Goal: Task Accomplishment & Management: Manage account settings

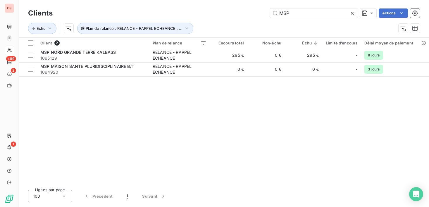
click at [339, 196] on div "Lignes par page 100 Précédent 1 Suivant" at bounding box center [224, 196] width 392 height 12
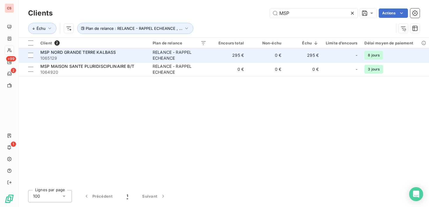
click at [278, 54] on td "0 €" at bounding box center [266, 55] width 37 height 14
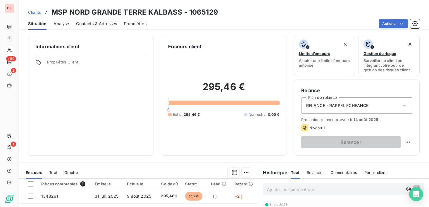
click at [87, 22] on span "Contacts & Adresses" at bounding box center [96, 24] width 41 height 6
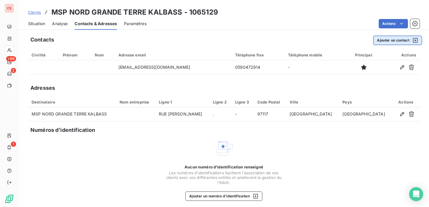
click at [390, 43] on button "Ajouter un contact" at bounding box center [398, 40] width 49 height 9
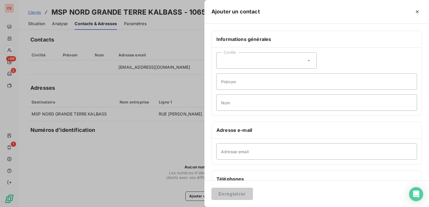
click at [309, 59] on icon at bounding box center [309, 61] width 6 height 6
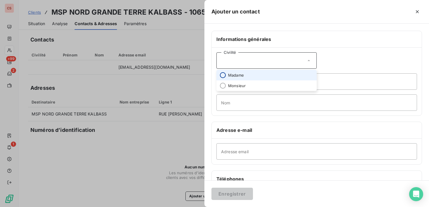
click at [225, 75] on li "Madame" at bounding box center [267, 75] width 100 height 11
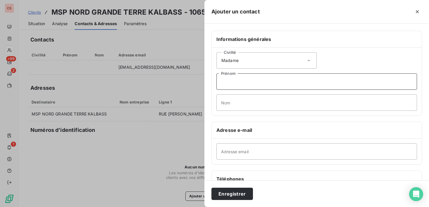
click at [228, 82] on input "Prénom" at bounding box center [317, 81] width 201 height 16
type input "Grace"
drag, startPoint x: 241, startPoint y: 104, endPoint x: 237, endPoint y: 104, distance: 4.1
click at [241, 104] on input "Nom" at bounding box center [317, 103] width 201 height 16
type input "HUGOLIN-KIAVUE"
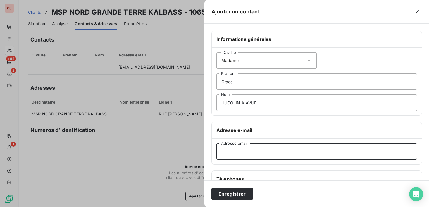
click at [233, 156] on input "Adresse email" at bounding box center [317, 151] width 201 height 16
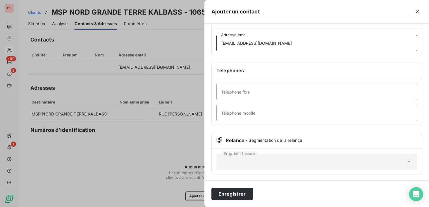
scroll to position [110, 0]
type input "[EMAIL_ADDRESS][DOMAIN_NAME]"
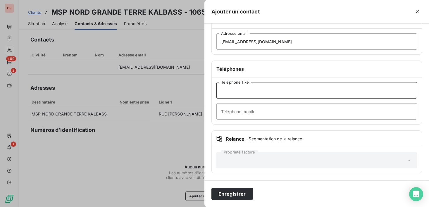
click at [254, 93] on input "Téléphone fixe" at bounding box center [317, 90] width 201 height 16
type input "[PHONE_NUMBER]"
drag, startPoint x: 250, startPoint y: 111, endPoint x: 290, endPoint y: 109, distance: 39.9
click at [250, 111] on input "Téléphone mobile" at bounding box center [317, 111] width 201 height 16
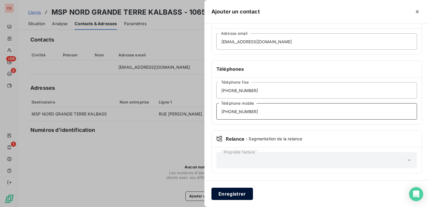
type input "[PHONE_NUMBER]"
click at [227, 193] on button "Enregistrer" at bounding box center [233, 194] width 42 height 12
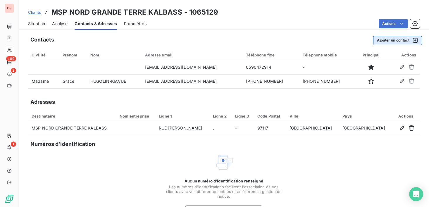
click at [388, 40] on button "Ajouter un contact" at bounding box center [398, 40] width 49 height 9
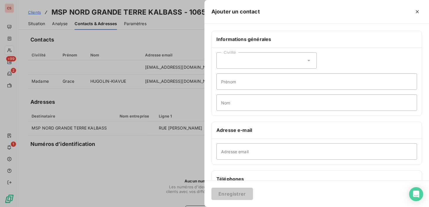
click at [308, 61] on icon at bounding box center [309, 61] width 6 height 6
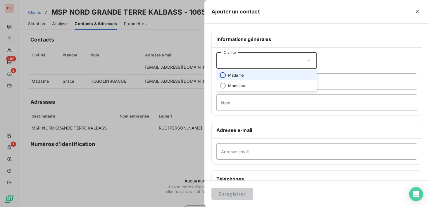
click at [223, 76] on input "radio" at bounding box center [223, 75] width 6 height 6
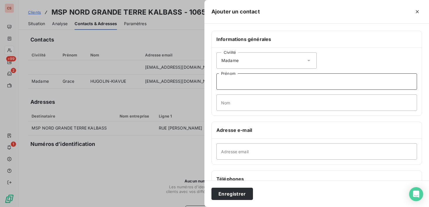
click at [230, 85] on input "Prénom" at bounding box center [317, 81] width 201 height 16
type input "[PERSON_NAME]"
drag, startPoint x: 264, startPoint y: 83, endPoint x: 217, endPoint y: 82, distance: 46.8
click at [217, 82] on input "[PERSON_NAME]" at bounding box center [317, 81] width 201 height 16
type input "[PERSON_NAME]"
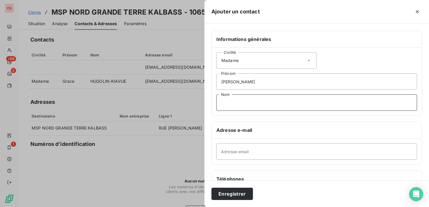
click at [242, 105] on input "Nom" at bounding box center [317, 103] width 201 height 16
type input "[PERSON_NAME]"
click at [223, 127] on h6 "Adresse e-mail" at bounding box center [317, 130] width 201 height 7
click at [226, 133] on h6 "Adresse e-mail" at bounding box center [317, 130] width 201 height 7
click at [230, 156] on input "Adresse email" at bounding box center [317, 151] width 201 height 16
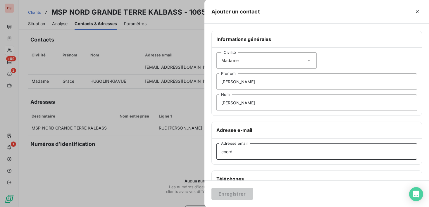
type input "[EMAIL_ADDRESS][DOMAIN_NAME]"
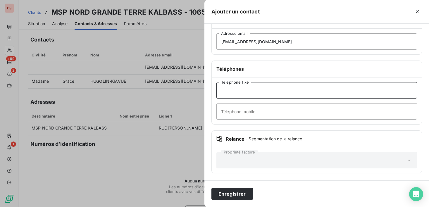
click at [242, 89] on input "Téléphone fixe" at bounding box center [317, 90] width 201 height 16
type input "[PHONE_NUMBER]"
drag, startPoint x: 226, startPoint y: 114, endPoint x: 420, endPoint y: 137, distance: 195.5
click at [226, 114] on input "Téléphone mobile" at bounding box center [317, 111] width 201 height 16
type input "[PHONE_NUMBER]"
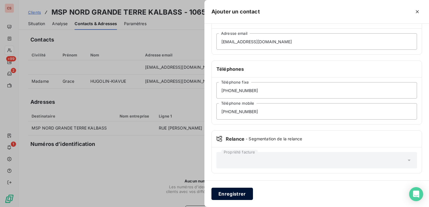
click at [236, 196] on button "Enregistrer" at bounding box center [233, 194] width 42 height 12
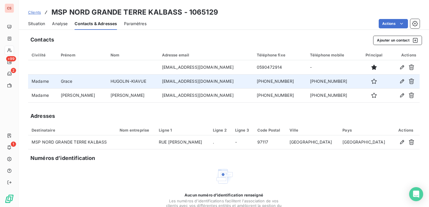
click at [314, 84] on td "[PHONE_NUMBER]" at bounding box center [333, 81] width 53 height 14
click at [370, 83] on button "button" at bounding box center [374, 81] width 9 height 9
click at [400, 82] on icon "button" at bounding box center [403, 81] width 6 height 6
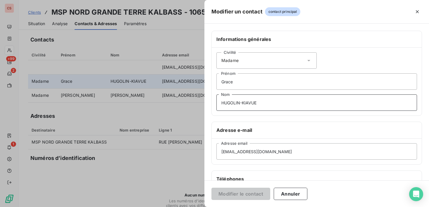
click at [268, 103] on input "HUGOLIN-KIAVUE" at bounding box center [317, 103] width 201 height 16
type input "HUGOLIN-KIAVUE (Directrice)"
click at [243, 194] on button "Modifier le contact" at bounding box center [241, 194] width 59 height 12
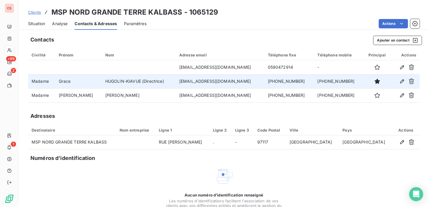
click at [34, 24] on span "Situation" at bounding box center [36, 24] width 17 height 6
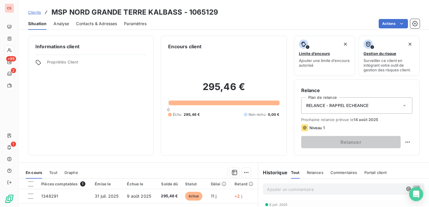
click at [402, 104] on icon at bounding box center [405, 106] width 6 height 6
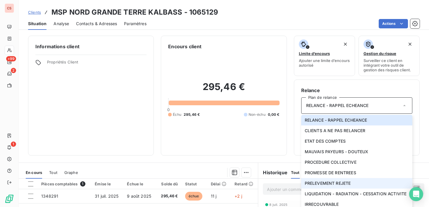
click at [342, 183] on span "PRELEVEMENT REJETE" at bounding box center [328, 184] width 46 height 6
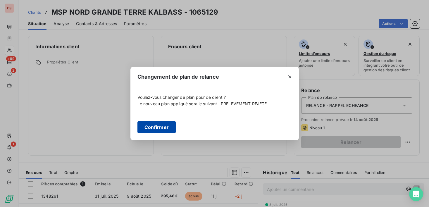
click at [153, 130] on button "Confirmer" at bounding box center [157, 127] width 39 height 12
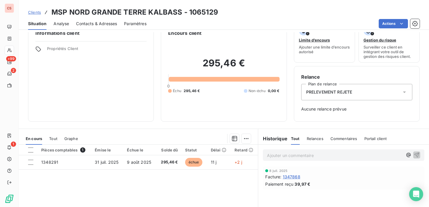
scroll to position [0, 0]
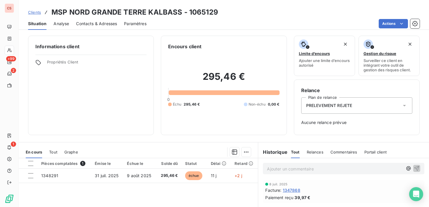
click at [402, 107] on icon at bounding box center [405, 106] width 6 height 6
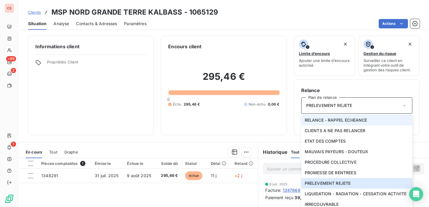
click at [331, 121] on span "RELANCE - RAPPEL ECHEANCE" at bounding box center [336, 120] width 63 height 6
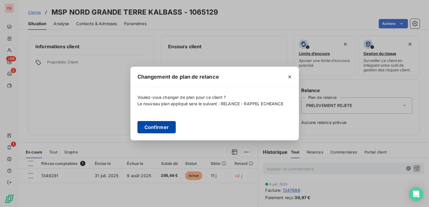
click at [165, 126] on button "Confirmer" at bounding box center [157, 127] width 39 height 12
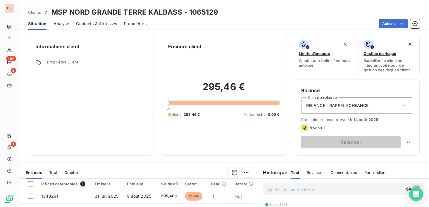
click at [403, 106] on icon at bounding box center [404, 105] width 3 height 1
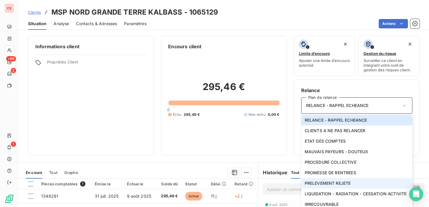
click at [346, 184] on span "PRELEVEMENT REJETE" at bounding box center [328, 184] width 46 height 6
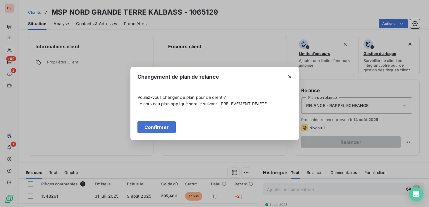
click at [154, 129] on button "Confirmer" at bounding box center [157, 127] width 39 height 12
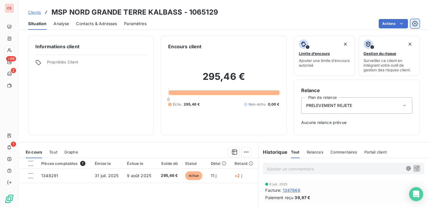
click at [412, 24] on icon "button" at bounding box center [415, 24] width 6 height 6
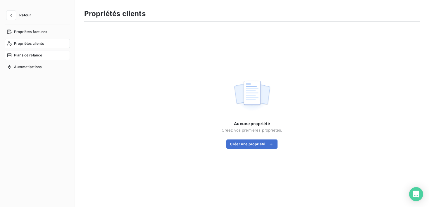
click at [40, 57] on span "Plans de relance" at bounding box center [28, 55] width 28 height 5
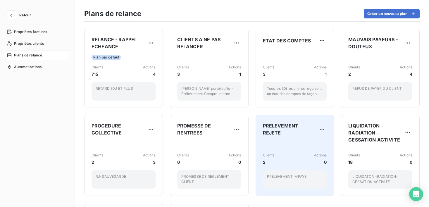
click at [291, 157] on div "Clients 2 Actions 0" at bounding box center [295, 159] width 64 height 13
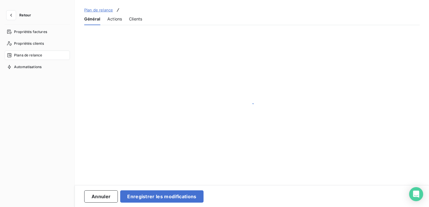
click at [291, 157] on div at bounding box center [252, 106] width 355 height 163
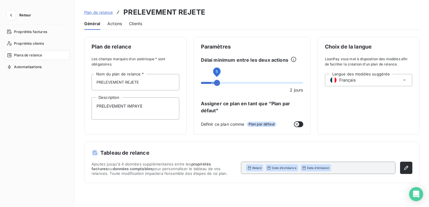
click at [216, 81] on span at bounding box center [217, 83] width 6 height 6
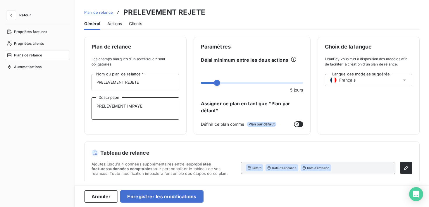
click at [146, 107] on textarea "PRELEVEMENT IMPAYE" at bounding box center [136, 108] width 88 height 22
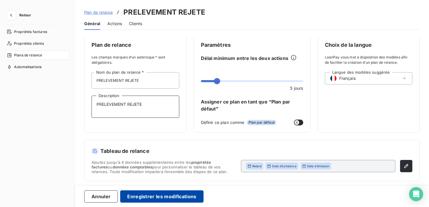
type textarea "PRELEVEMENT REJETE"
click at [155, 200] on button "Enregistrer les modifications" at bounding box center [161, 197] width 83 height 12
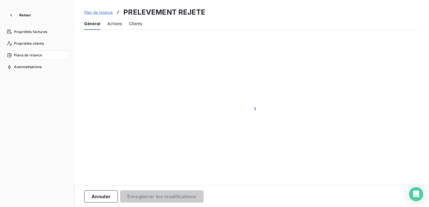
scroll to position [0, 0]
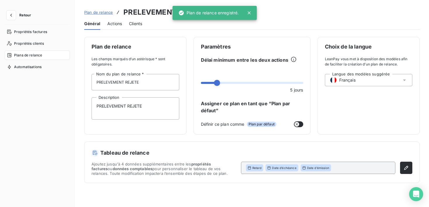
click at [22, 14] on span "Retour" at bounding box center [25, 15] width 12 height 4
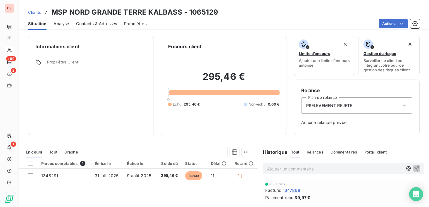
scroll to position [81, 0]
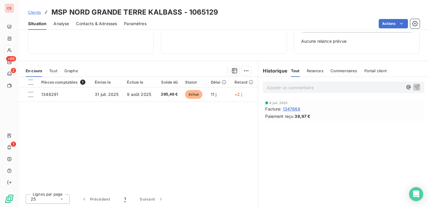
click at [278, 72] on h6 "Historique" at bounding box center [272, 70] width 29 height 7
click at [308, 70] on span "Relances" at bounding box center [315, 71] width 17 height 5
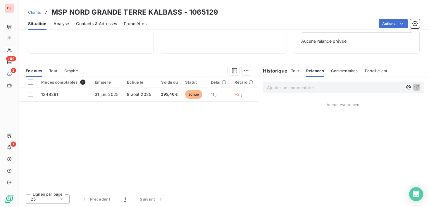
click at [293, 70] on span "Tout" at bounding box center [295, 71] width 8 height 5
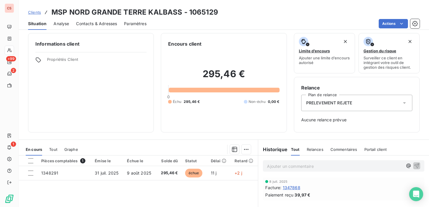
scroll to position [0, 0]
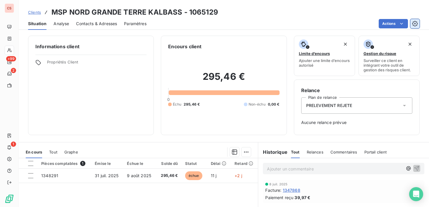
click at [415, 26] on icon "button" at bounding box center [415, 24] width 6 height 6
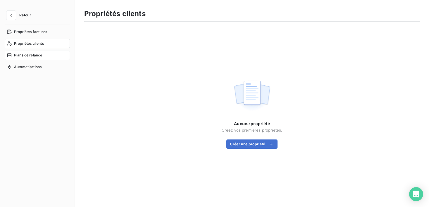
click at [40, 56] on span "Plans de relance" at bounding box center [28, 55] width 28 height 5
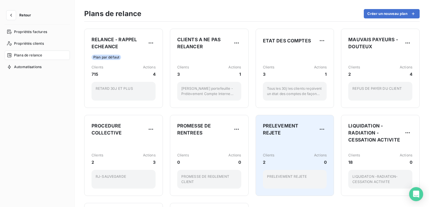
click at [279, 158] on div "Clients 2 Actions 0" at bounding box center [295, 159] width 64 height 13
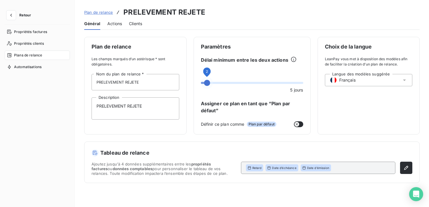
click at [203, 82] on span at bounding box center [203, 83] width 4 height 2
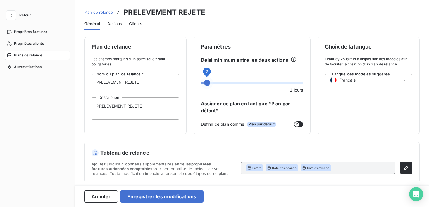
click at [204, 82] on span at bounding box center [207, 83] width 6 height 6
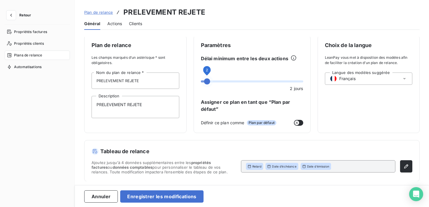
scroll to position [2, 0]
click at [320, 169] on div "Date d’émission" at bounding box center [316, 166] width 30 height 7
click at [320, 166] on span "Date d’émission" at bounding box center [318, 166] width 22 height 4
click at [270, 167] on icon at bounding box center [270, 167] width 4 height 4
click at [304, 165] on icon at bounding box center [305, 167] width 4 height 4
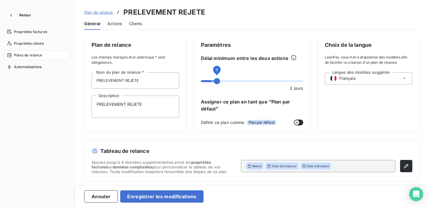
click at [212, 81] on span at bounding box center [252, 81] width 102 height 2
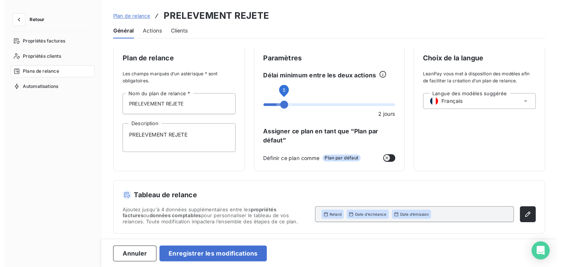
scroll to position [0, 0]
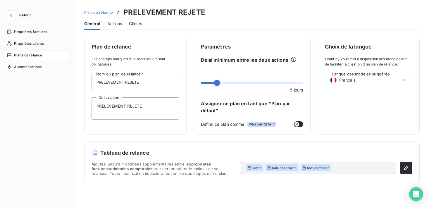
click at [170, 152] on h5 "Tableau de relance" at bounding box center [252, 153] width 321 height 8
click at [29, 15] on span "Retour" at bounding box center [25, 15] width 12 height 4
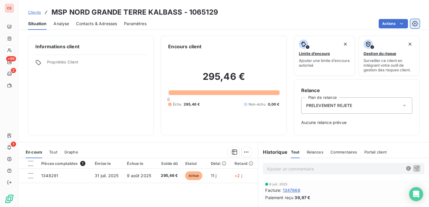
click at [418, 25] on icon "button" at bounding box center [415, 24] width 6 height 6
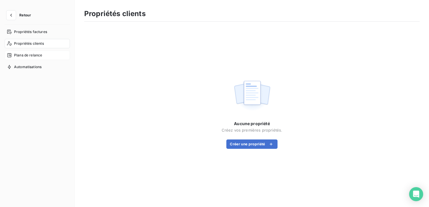
click at [28, 56] on span "Plans de relance" at bounding box center [28, 55] width 28 height 5
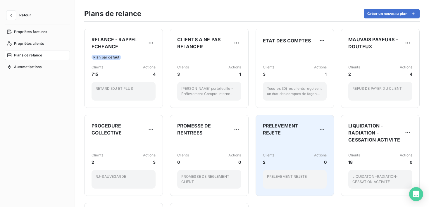
click at [295, 138] on div "PRELEVEMENT REJETE Clients 2 Actions 0 PRELEVEMENT REJETE" at bounding box center [295, 155] width 64 height 66
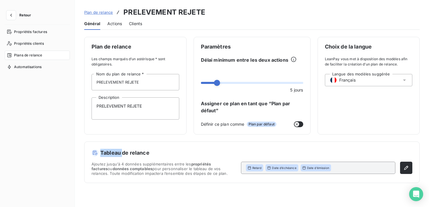
click at [295, 138] on div "Plan de relance Les champs marqués d’un astérisque * sont obligatoires. PRELEVE…" at bounding box center [252, 110] width 336 height 146
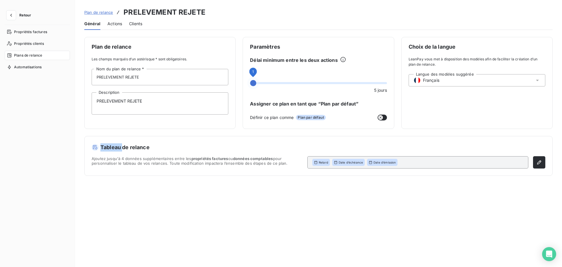
click at [250, 83] on span at bounding box center [250, 83] width 0 height 2
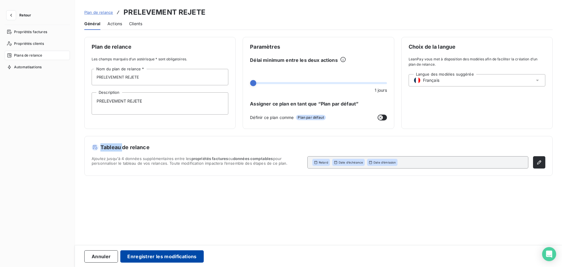
click at [134, 207] on button "Enregistrer les modifications" at bounding box center [161, 256] width 83 height 12
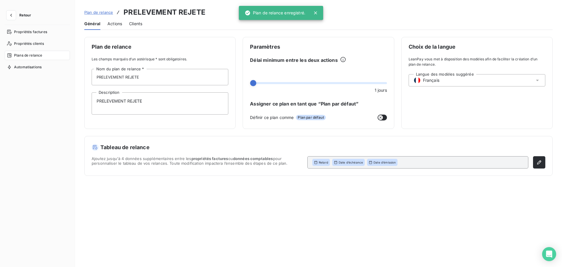
click at [30, 14] on span "Retour" at bounding box center [25, 15] width 12 height 4
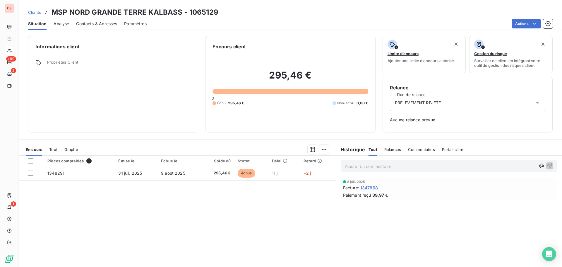
click at [391, 150] on span "Relances" at bounding box center [392, 149] width 17 height 5
click at [429, 103] on icon at bounding box center [537, 102] width 3 height 1
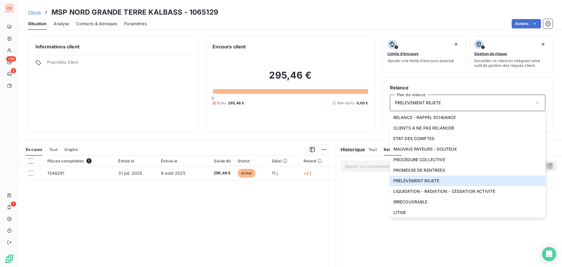
click at [365, 207] on div "Ajouter un commentaire ﻿ Aucun évènement" at bounding box center [449, 220] width 226 height 130
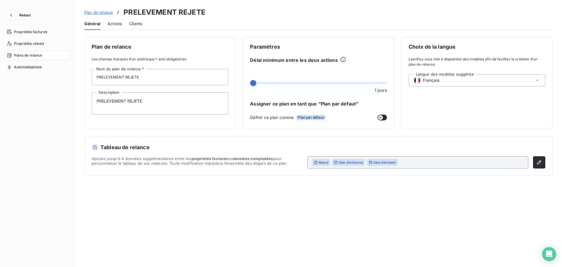
click at [26, 15] on span "Retour" at bounding box center [25, 15] width 12 height 4
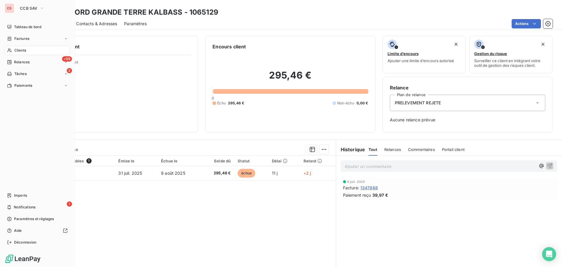
click at [23, 50] on span "Clients" at bounding box center [20, 50] width 12 height 5
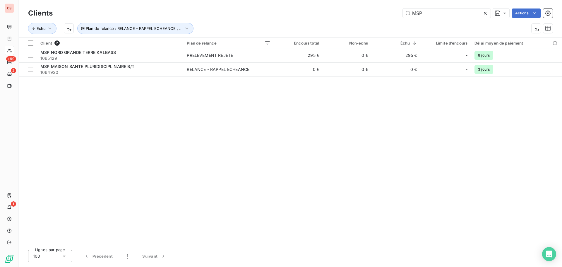
drag, startPoint x: 428, startPoint y: 13, endPoint x: 338, endPoint y: 18, distance: 90.3
click at [343, 19] on div "Clients MSP Actions Échu Plan de relance : RELANCE - RAPPEL ECHEANCE , ..." at bounding box center [290, 22] width 525 height 30
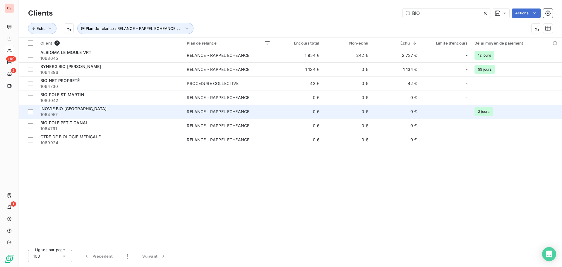
type input "BIO"
click at [86, 115] on span "1064957" at bounding box center [109, 115] width 139 height 6
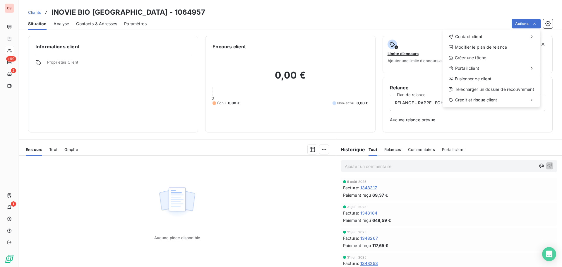
click at [245, 186] on html "CS +99 2 1 Clients INOVIE BIO POLE [GEOGRAPHIC_DATA] - 1064957 Situation Analys…" at bounding box center [281, 133] width 562 height 267
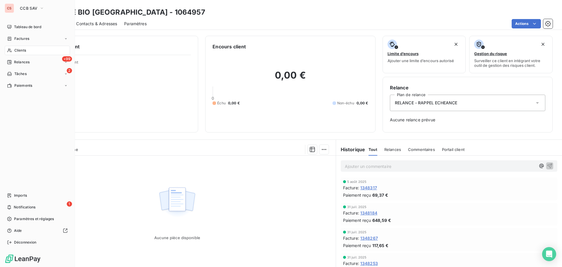
click at [18, 50] on span "Clients" at bounding box center [20, 50] width 12 height 5
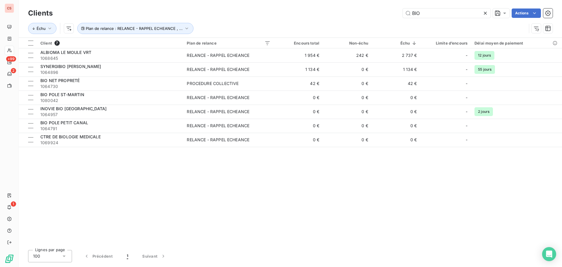
drag, startPoint x: 427, startPoint y: 14, endPoint x: 303, endPoint y: 18, distance: 124.2
click at [321, 17] on div "BIO Actions" at bounding box center [306, 12] width 493 height 9
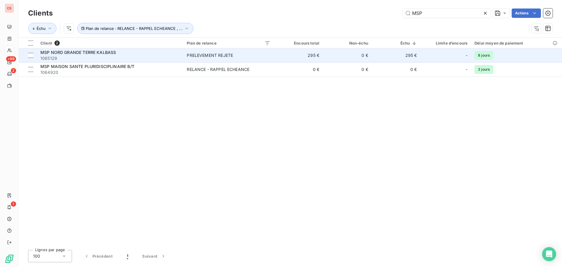
type input "MSP"
click at [168, 60] on span "1065129" at bounding box center [109, 58] width 139 height 6
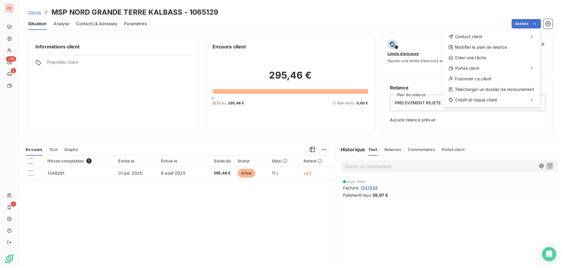
click at [429, 196] on html "CS +99 2 1 Clients MSP NORD GRANDE TERRE KALBASS - 1065129 Situation Analyse Co…" at bounding box center [281, 133] width 562 height 267
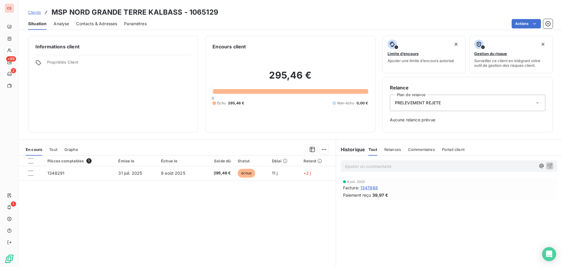
click at [417, 130] on div "Relance Plan de relance PRELEVEMENT REJETE Aucune relance prévue" at bounding box center [468, 105] width 170 height 56
click at [429, 104] on icon at bounding box center [538, 103] width 6 height 6
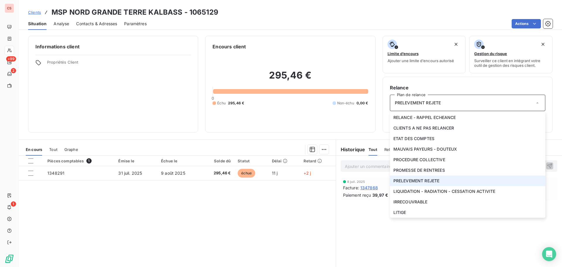
click at [429, 104] on icon at bounding box center [538, 103] width 6 height 6
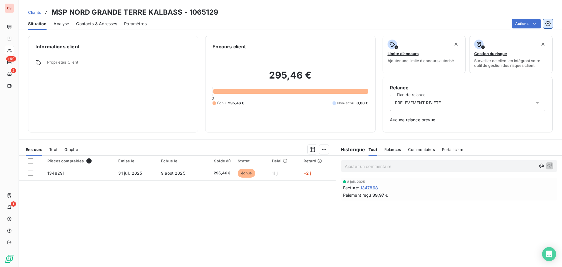
click at [429, 25] on icon "button" at bounding box center [548, 24] width 6 height 6
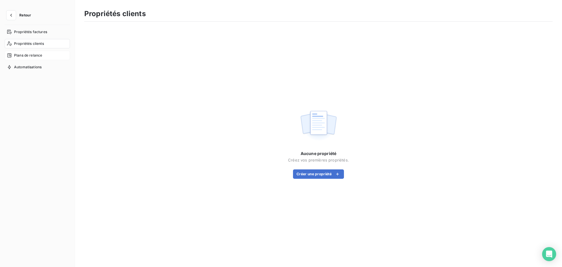
click at [29, 56] on span "Plans de relance" at bounding box center [28, 55] width 28 height 5
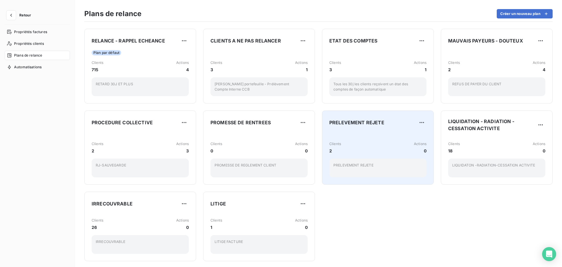
click at [352, 151] on div "Clients 2 Actions 0" at bounding box center [377, 147] width 97 height 13
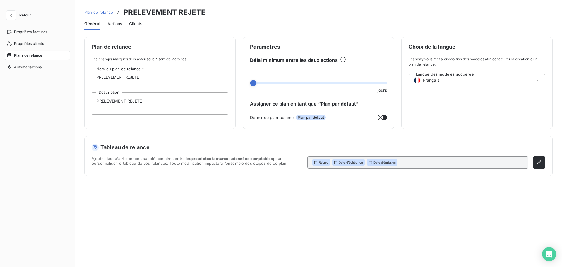
click at [352, 151] on h5 "Tableau de relance" at bounding box center [319, 147] width 454 height 8
click at [23, 15] on span "Retour" at bounding box center [25, 15] width 12 height 4
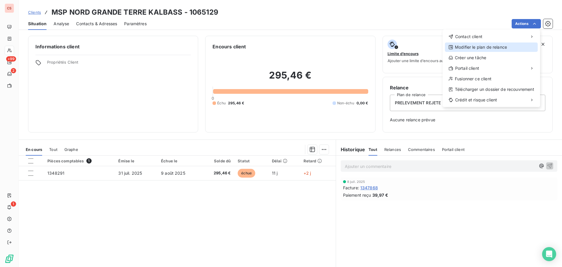
click at [429, 46] on div "Modifier le plan de relance" at bounding box center [491, 46] width 93 height 9
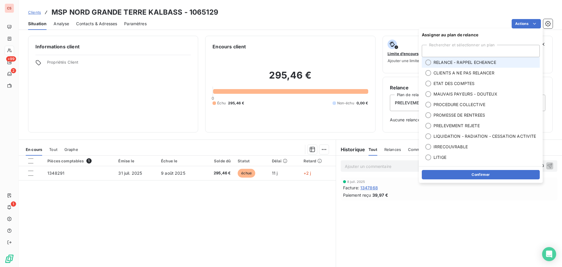
click at [429, 64] on div at bounding box center [428, 62] width 6 height 6
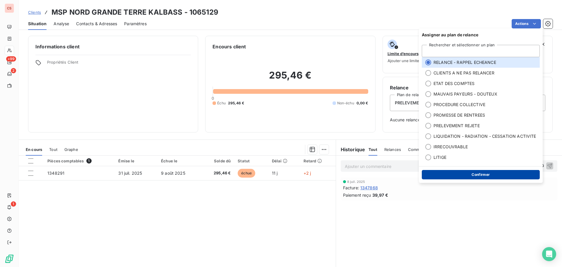
click at [429, 171] on button "Confirmer" at bounding box center [481, 174] width 118 height 9
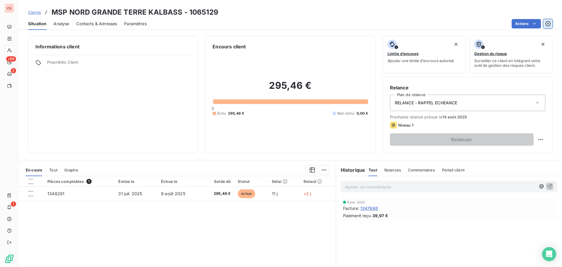
click at [429, 21] on icon "button" at bounding box center [548, 24] width 6 height 6
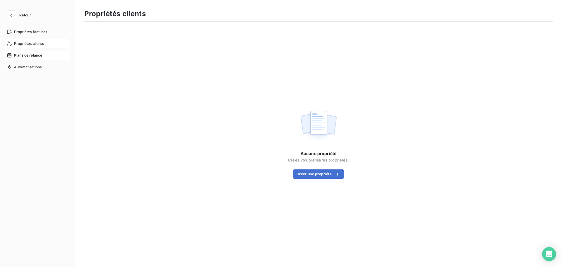
click at [34, 55] on span "Plans de relance" at bounding box center [28, 55] width 28 height 5
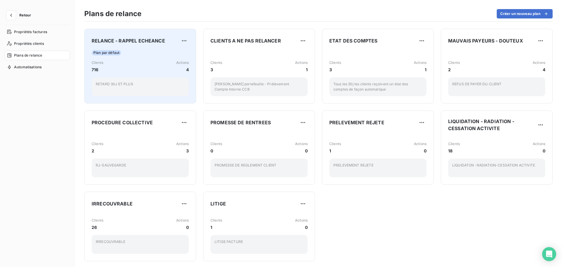
click at [127, 89] on div "RETARD 30J ET PLUS" at bounding box center [140, 86] width 97 height 19
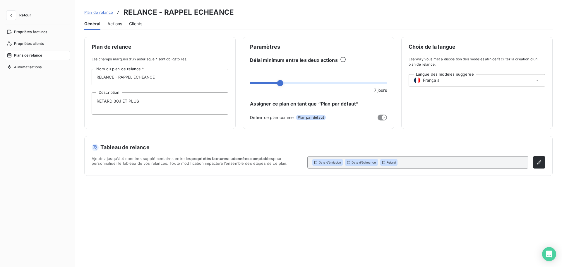
click at [28, 15] on span "Retour" at bounding box center [25, 15] width 12 height 4
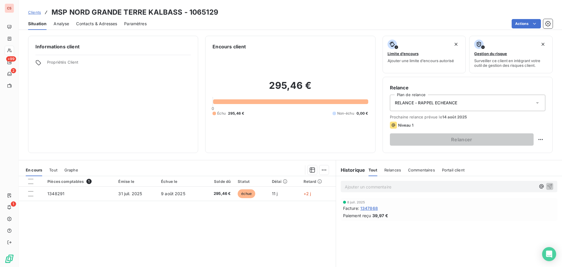
click at [429, 104] on icon at bounding box center [538, 103] width 6 height 6
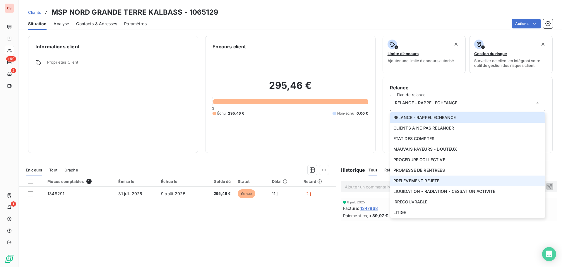
click at [429, 181] on li "PRELEVEMENT REJETE" at bounding box center [467, 180] width 155 height 11
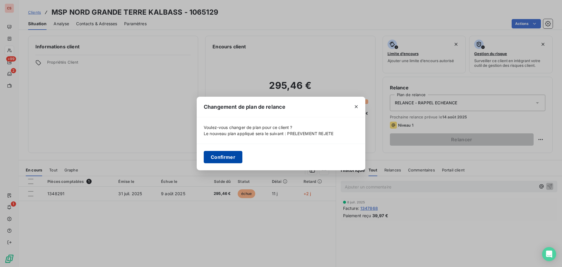
click at [231, 155] on button "Confirmer" at bounding box center [223, 157] width 39 height 12
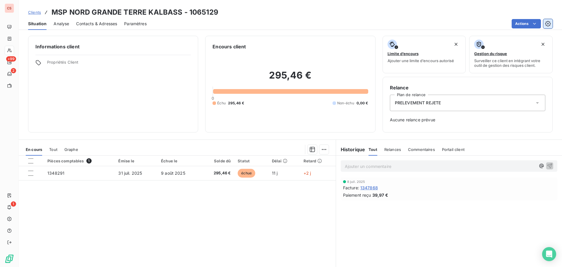
click at [429, 23] on icon "button" at bounding box center [548, 24] width 6 height 6
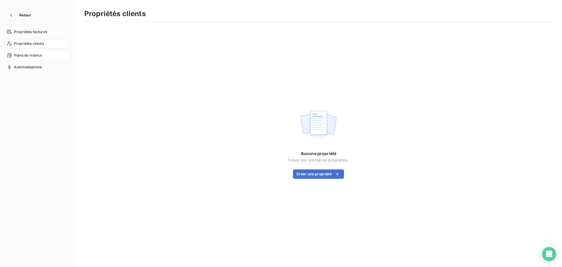
click at [22, 53] on span "Plans de relance" at bounding box center [28, 55] width 28 height 5
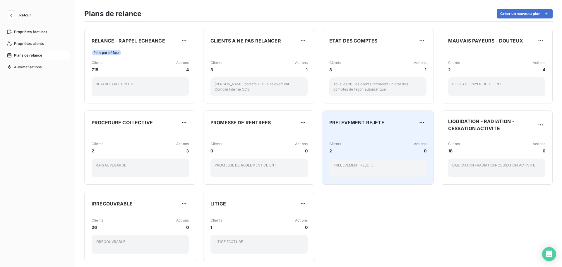
click at [351, 146] on div "Clients 2 Actions 0" at bounding box center [377, 147] width 97 height 13
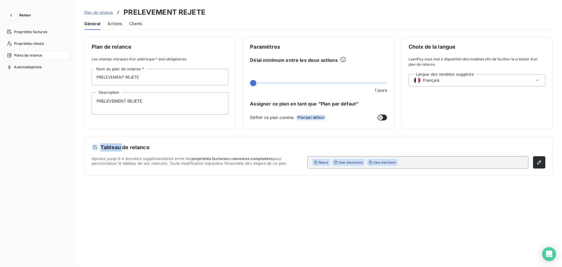
click at [351, 146] on h5 "Tableau de relance" at bounding box center [319, 147] width 454 height 8
click at [269, 82] on span at bounding box center [318, 83] width 137 height 2
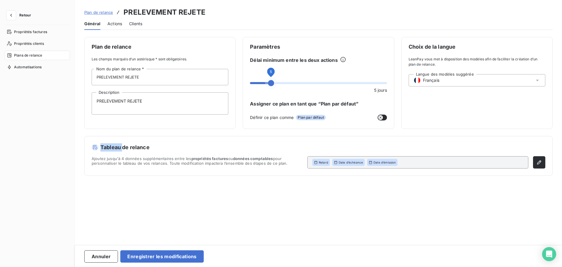
click at [267, 83] on span at bounding box center [259, 83] width 19 height 2
click at [263, 83] on span at bounding box center [266, 83] width 6 height 6
click at [167, 207] on button "Enregistrer les modifications" at bounding box center [161, 256] width 83 height 12
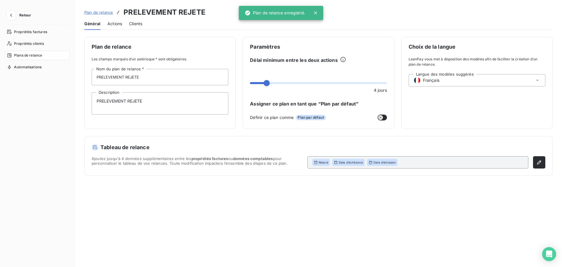
click at [23, 15] on span "Retour" at bounding box center [25, 15] width 12 height 4
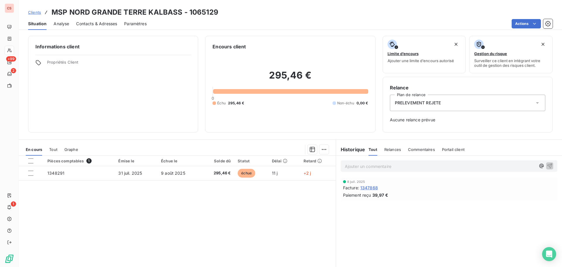
click at [429, 102] on icon at bounding box center [538, 103] width 6 height 6
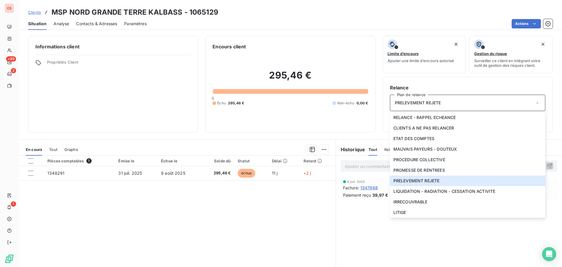
drag, startPoint x: 247, startPoint y: 228, endPoint x: 248, endPoint y: 221, distance: 7.5
click at [247, 207] on div "Pièces comptables 1 Émise le Échue le Solde dû Statut Délai Retard 1348291 [DAT…" at bounding box center [177, 211] width 317 height 113
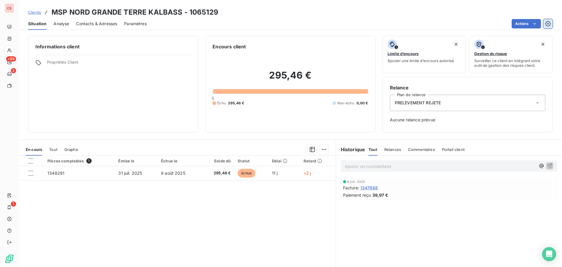
click at [429, 22] on icon "button" at bounding box center [548, 24] width 6 height 6
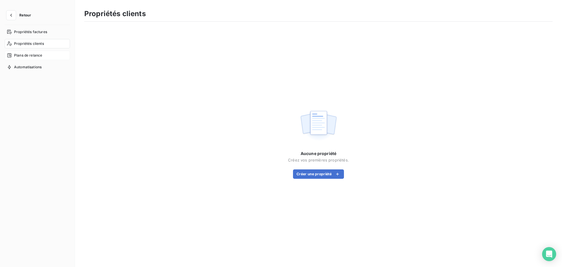
click at [26, 55] on span "Plans de relance" at bounding box center [28, 55] width 28 height 5
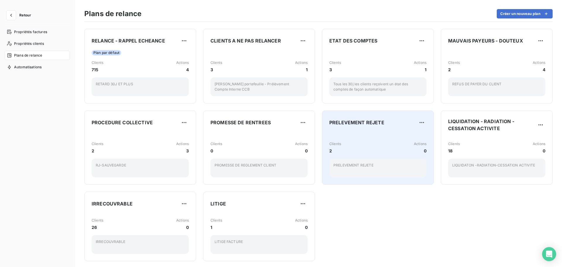
click at [360, 159] on div "PRELEVEMENT REJETE" at bounding box center [377, 167] width 97 height 19
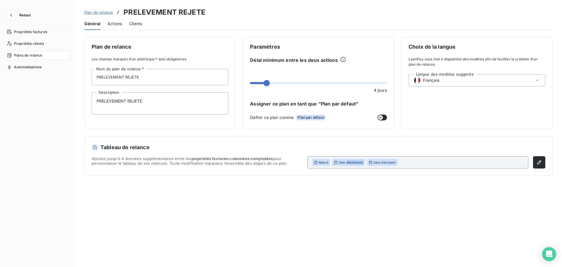
click at [360, 159] on div "Date d’échéance" at bounding box center [348, 162] width 32 height 7
click at [259, 82] on span at bounding box center [254, 83] width 9 height 2
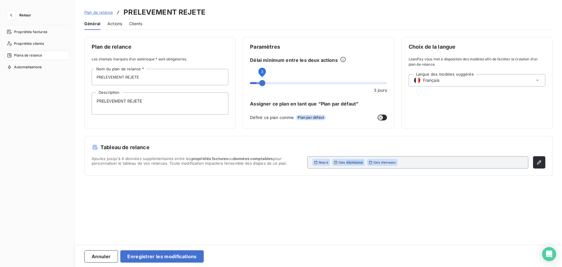
click at [259, 83] on span at bounding box center [262, 83] width 6 height 6
click at [259, 83] on span at bounding box center [254, 83] width 9 height 2
click at [258, 82] on span at bounding box center [254, 83] width 9 height 2
click at [257, 83] on span at bounding box center [258, 83] width 6 height 6
click at [261, 81] on span at bounding box center [318, 83] width 137 height 6
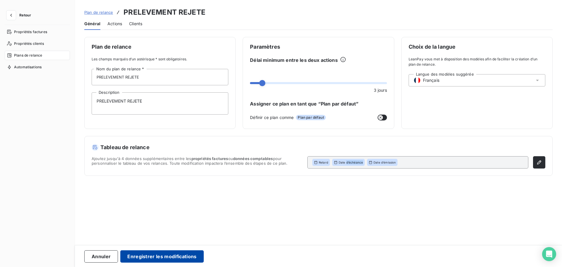
click at [155, 207] on button "Enregistrer les modifications" at bounding box center [161, 256] width 83 height 12
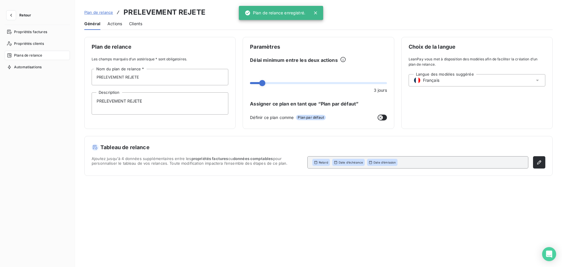
click at [23, 16] on span "Retour" at bounding box center [25, 15] width 12 height 4
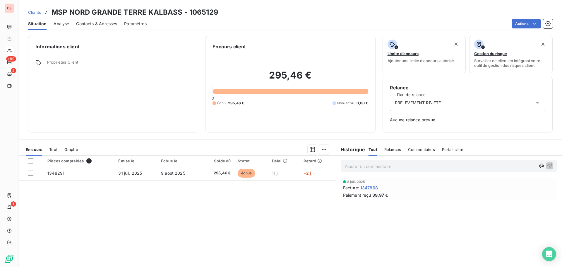
click at [429, 101] on icon at bounding box center [538, 103] width 6 height 6
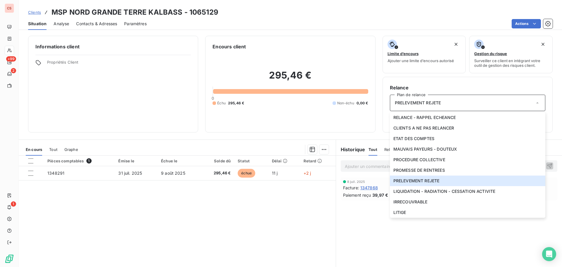
click at [429, 207] on div "Ajouter un commentaire ﻿ [DATE] Facture : 1347868 Paiement reçu 39,97 €" at bounding box center [449, 220] width 226 height 130
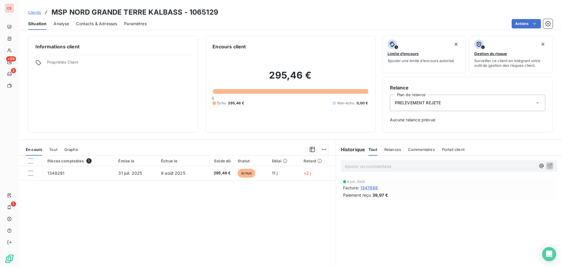
click at [429, 103] on icon at bounding box center [537, 102] width 3 height 1
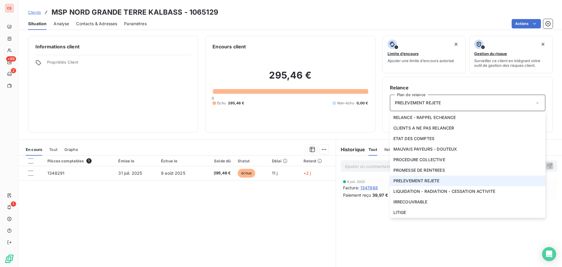
click at [419, 182] on span "PRELEVEMENT REJETE" at bounding box center [416, 181] width 46 height 6
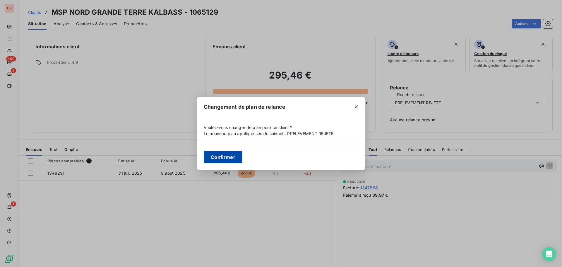
click at [225, 160] on button "Confirmer" at bounding box center [223, 157] width 39 height 12
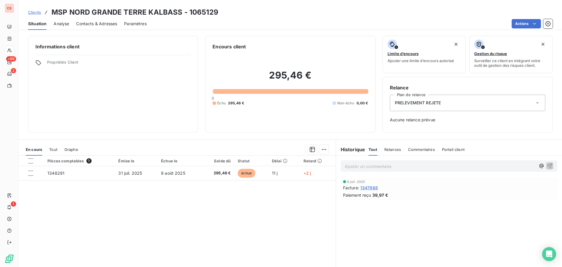
click at [429, 101] on icon at bounding box center [538, 103] width 6 height 6
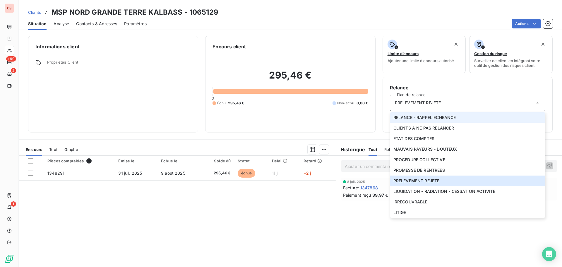
click at [426, 118] on span "RELANCE - RAPPEL ECHEANCE" at bounding box center [424, 117] width 63 height 6
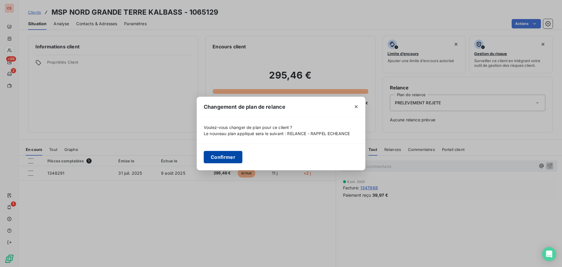
click at [224, 160] on button "Confirmer" at bounding box center [223, 157] width 39 height 12
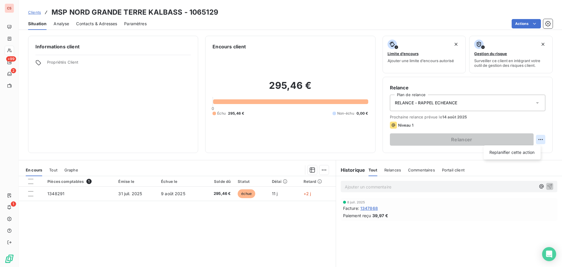
click at [429, 139] on html "CS +99 2 1 Clients MSP NORD GRANDE TERRE KALBASS - 1065129 Situation Analyse Co…" at bounding box center [281, 133] width 562 height 267
click at [429, 153] on div "Replanifier cette action" at bounding box center [512, 152] width 52 height 9
select select "7"
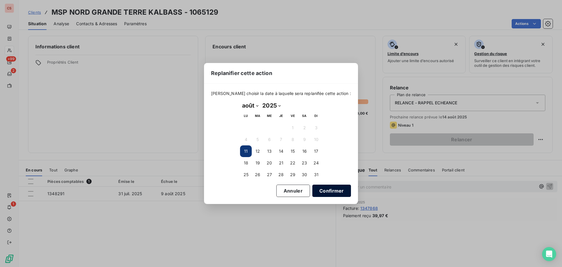
click at [331, 192] on button "Confirmer" at bounding box center [331, 190] width 39 height 12
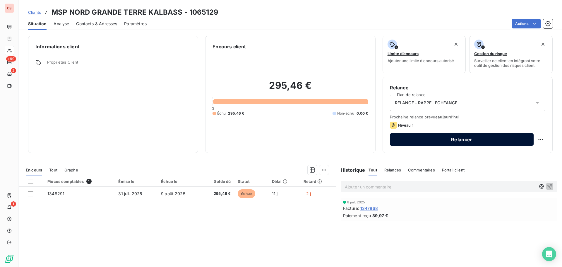
click at [429, 137] on button "Relancer" at bounding box center [462, 139] width 144 height 12
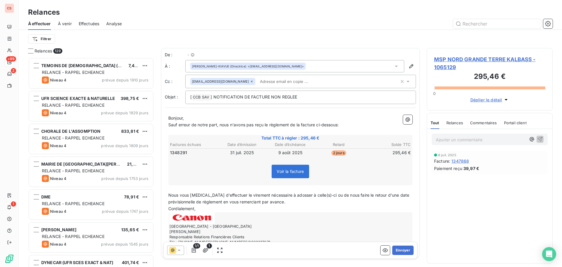
scroll to position [205, 121]
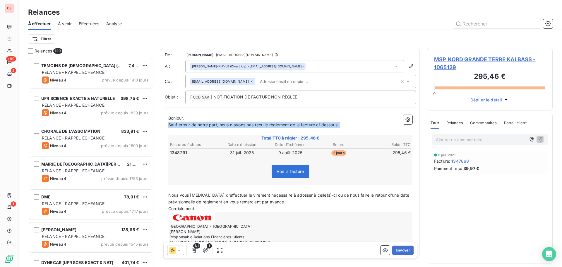
drag, startPoint x: 169, startPoint y: 126, endPoint x: 331, endPoint y: 131, distance: 161.4
click at [331, 131] on div "Bonjour, Sauf erreur de notre part, nous n'avons pas reçu le règlement de la fa…" at bounding box center [290, 182] width 244 height 135
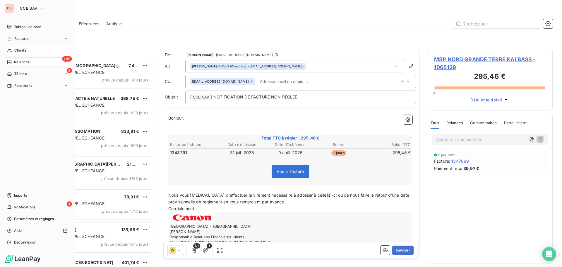
click at [23, 50] on span "Clients" at bounding box center [20, 50] width 12 height 5
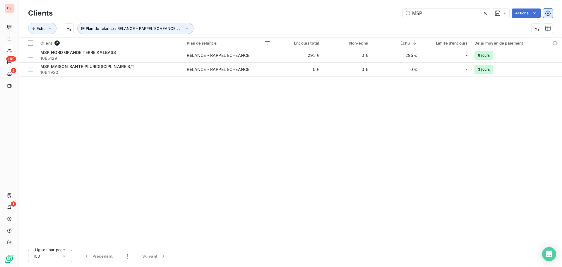
click at [429, 13] on icon "button" at bounding box center [548, 13] width 6 height 6
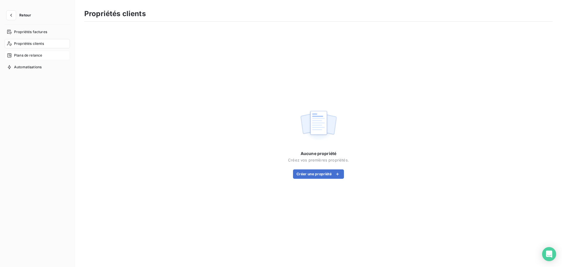
click at [22, 54] on span "Plans de relance" at bounding box center [28, 55] width 28 height 5
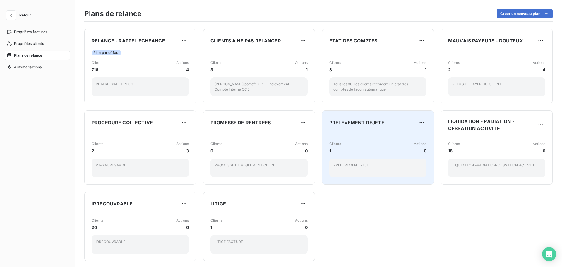
click at [401, 156] on div "Clients 1 Actions 0 PRELEVEMENT REJETE" at bounding box center [377, 154] width 97 height 45
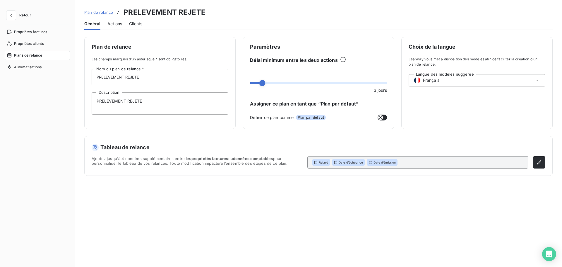
click at [257, 83] on span at bounding box center [254, 83] width 9 height 2
click at [256, 83] on span at bounding box center [254, 83] width 9 height 2
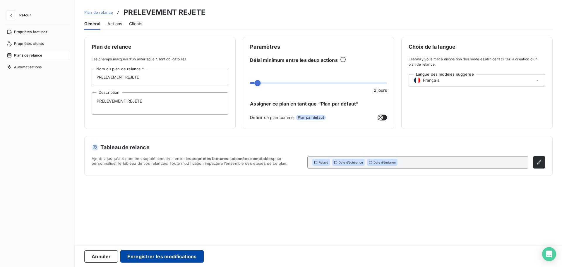
click at [145, 207] on button "Enregistrer les modifications" at bounding box center [161, 256] width 83 height 12
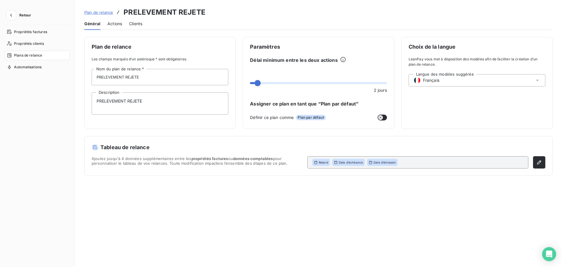
click at [30, 14] on span "Retour" at bounding box center [25, 15] width 12 height 4
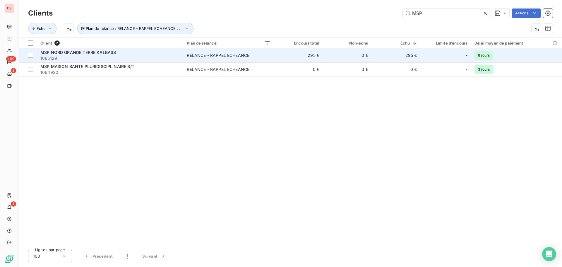
click at [286, 58] on td "295 €" at bounding box center [298, 55] width 49 height 14
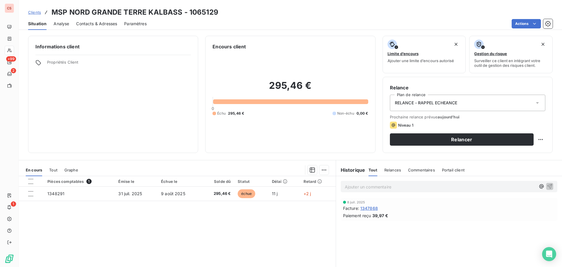
click at [429, 102] on icon at bounding box center [537, 102] width 3 height 1
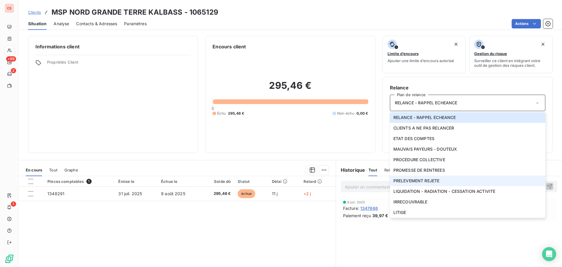
click at [429, 180] on span "PRELEVEMENT REJETE" at bounding box center [416, 181] width 46 height 6
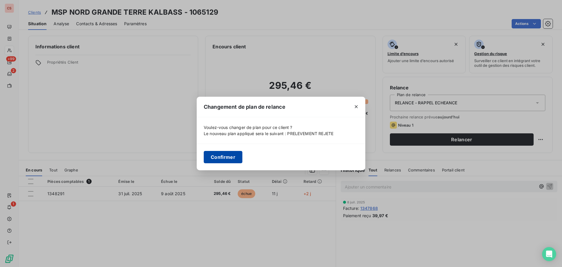
click at [218, 155] on button "Confirmer" at bounding box center [223, 157] width 39 height 12
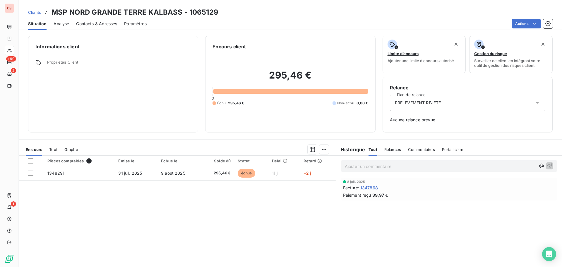
click at [138, 23] on span "Paramètres" at bounding box center [135, 24] width 23 height 6
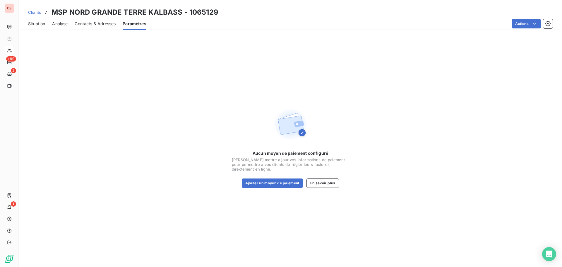
click at [35, 22] on span "Situation" at bounding box center [36, 24] width 17 height 6
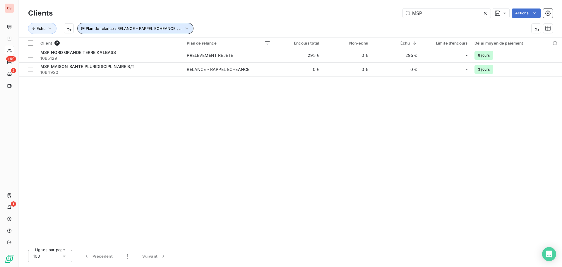
click at [187, 28] on icon "button" at bounding box center [187, 28] width 6 height 6
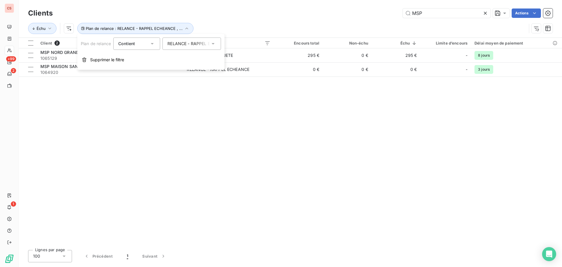
click at [203, 43] on div "RELANCE - RAPPEL ECHEANCE , PROCEDURE COLLECTIVE , PRELEVEMENT REJETE , LITIGE" at bounding box center [188, 44] width 43 height 6
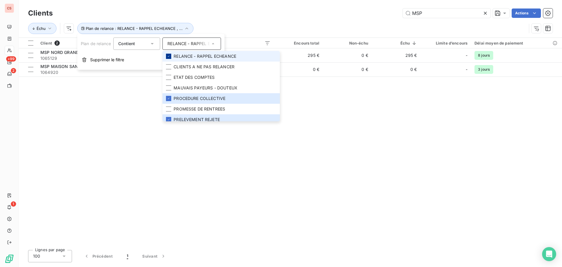
click at [169, 57] on icon at bounding box center [169, 56] width 4 height 4
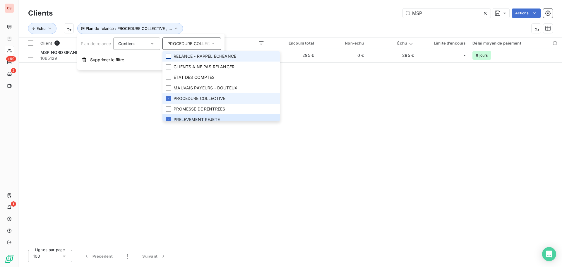
click at [172, 100] on li "PROCEDURE COLLECTIVE" at bounding box center [220, 98] width 117 height 11
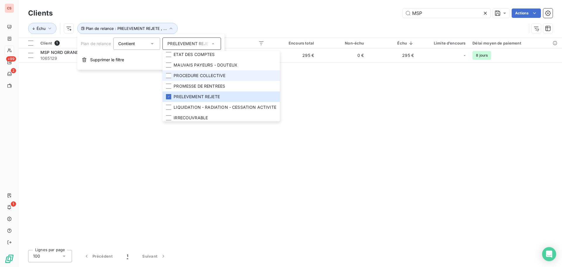
scroll to position [35, 0]
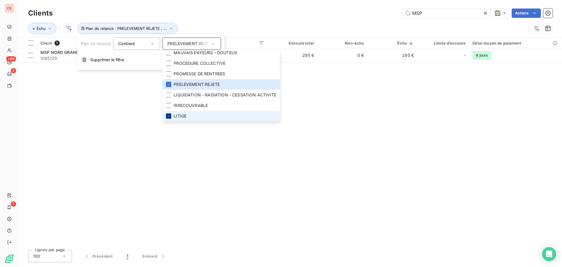
click at [168, 117] on icon at bounding box center [169, 116] width 4 height 4
click at [172, 85] on li "PRELEVEMENT REJETE" at bounding box center [220, 84] width 117 height 11
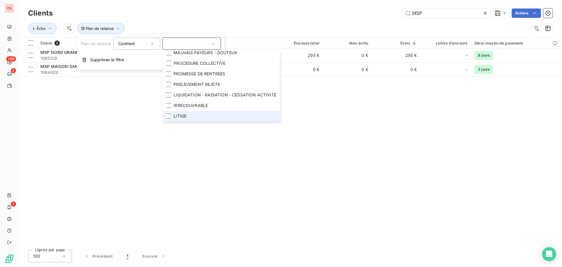
scroll to position [0, 0]
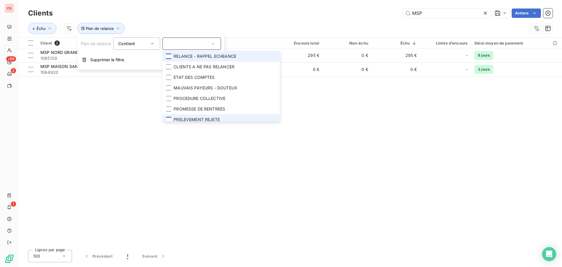
click at [171, 119] on div at bounding box center [168, 119] width 5 height 5
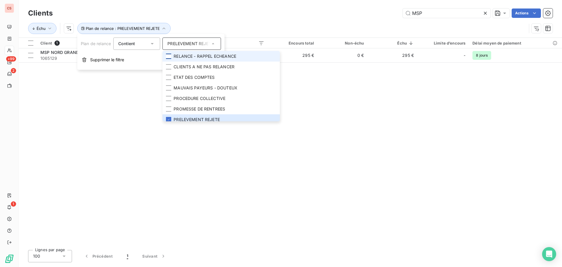
click at [168, 56] on div at bounding box center [168, 56] width 5 height 5
click at [383, 141] on div "Client 2 Plan de relance Encours total Non-échu Échu Limite d’encours Délai moy…" at bounding box center [290, 141] width 543 height 207
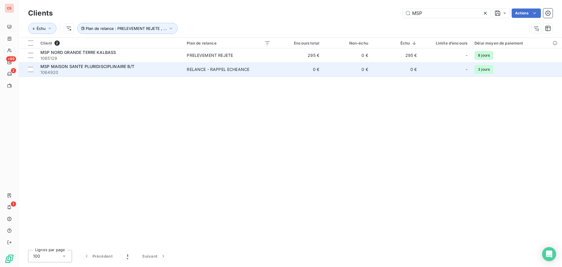
click at [361, 72] on td "0 €" at bounding box center [347, 69] width 49 height 14
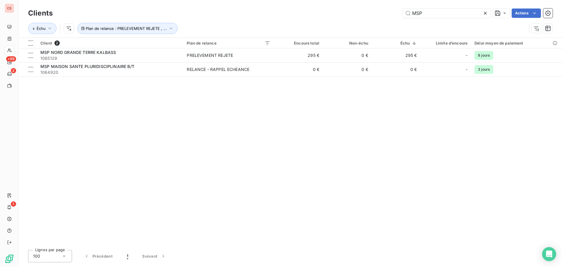
drag, startPoint x: 430, startPoint y: 15, endPoint x: 346, endPoint y: 17, distance: 83.7
click at [348, 16] on div "MSP Actions" at bounding box center [306, 12] width 493 height 9
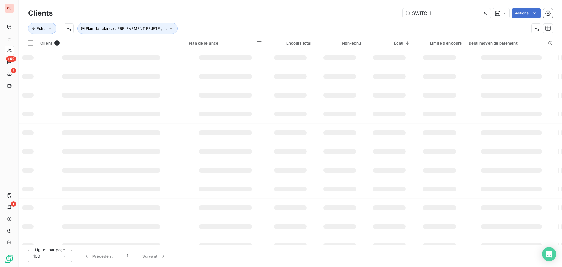
type input "SWITCH"
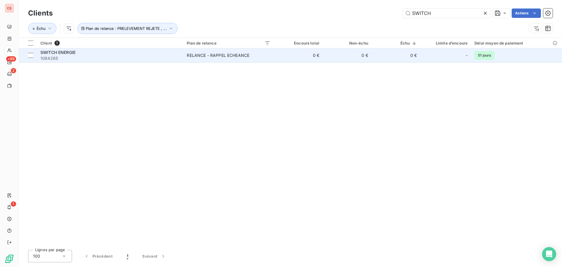
click at [237, 54] on div "RELANCE - RAPPEL ECHEANCE" at bounding box center [218, 55] width 63 height 6
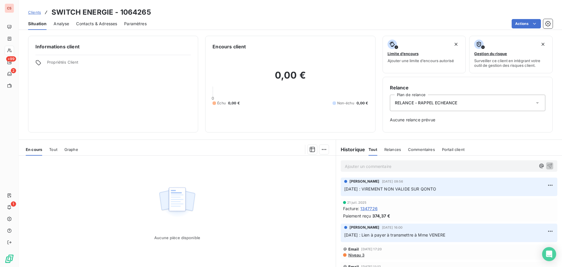
click at [354, 207] on span "Niveau 3" at bounding box center [356, 254] width 17 height 5
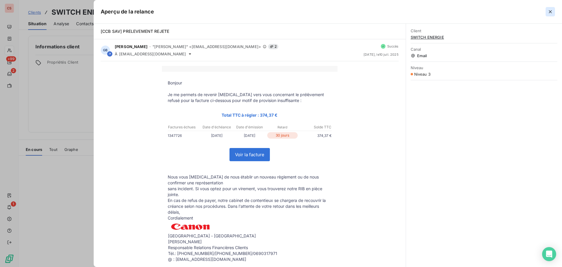
click at [429, 10] on icon "button" at bounding box center [550, 12] width 6 height 6
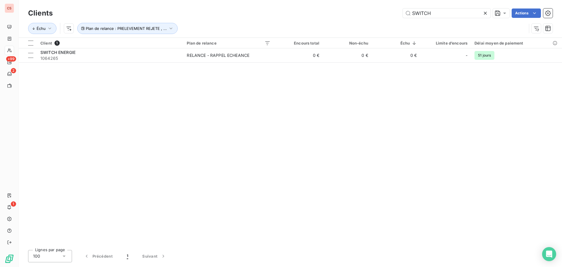
drag, startPoint x: 439, startPoint y: 12, endPoint x: 8, endPoint y: 9, distance: 431.2
click at [8, 9] on div "CS +99 2 1 Clients SWITCH Actions Échu Plan de relance : PRELEVEMENT REJETE , .…" at bounding box center [281, 133] width 562 height 267
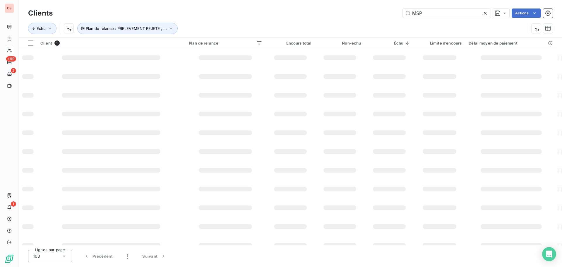
type input "MSP"
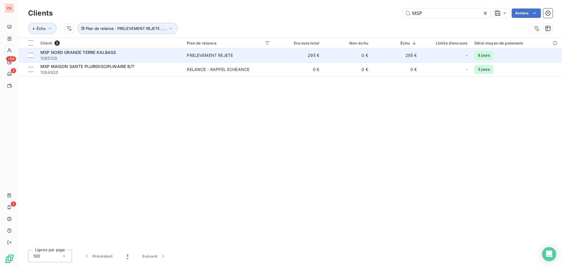
click at [274, 58] on td "PRELEVEMENT REJETE" at bounding box center [228, 55] width 91 height 14
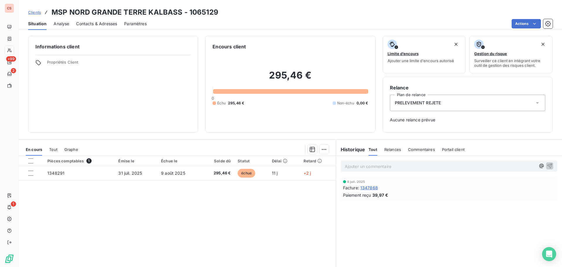
click at [429, 101] on icon at bounding box center [538, 103] width 6 height 6
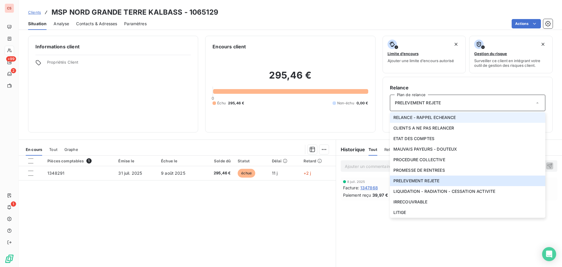
click at [414, 117] on span "RELANCE - RAPPEL ECHEANCE" at bounding box center [424, 117] width 63 height 6
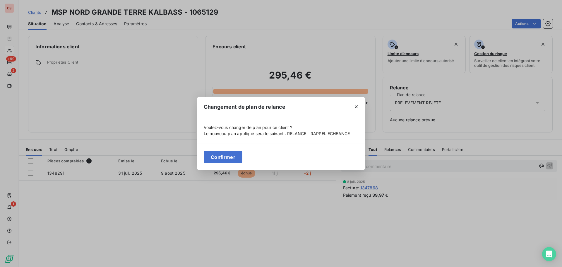
click at [223, 161] on button "Confirmer" at bounding box center [223, 157] width 39 height 12
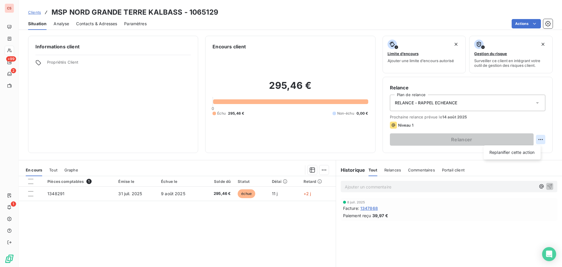
click at [429, 136] on html "CS +99 2 1 Clients MSP NORD GRANDE TERRE KALBASS - 1065129 Situation Analyse Co…" at bounding box center [281, 133] width 562 height 267
click at [429, 151] on div "Replanifier cette action" at bounding box center [512, 152] width 52 height 9
select select "7"
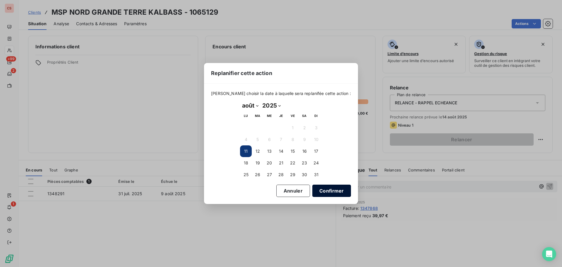
click at [324, 191] on button "Confirmer" at bounding box center [331, 190] width 39 height 12
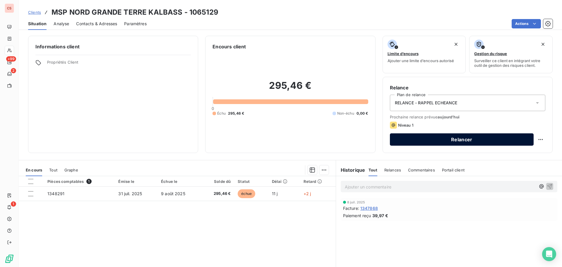
click at [429, 139] on button "Relancer" at bounding box center [462, 139] width 144 height 12
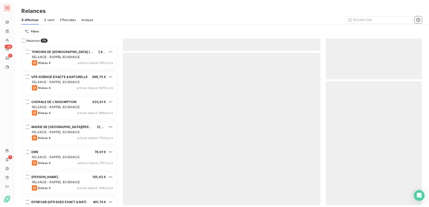
scroll to position [205, 121]
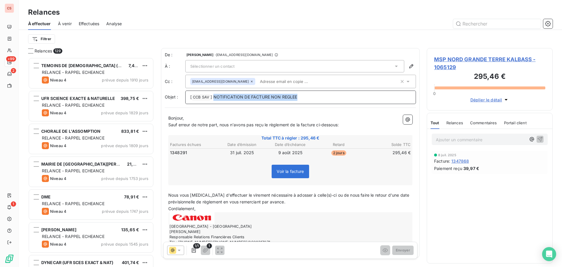
drag, startPoint x: 303, startPoint y: 97, endPoint x: 320, endPoint y: 111, distance: 21.7
click at [215, 100] on p "[ CCB SAV ﻿ ] NOTIFICATION DE FACTURE NON REGLEE" at bounding box center [300, 97] width 221 height 7
click at [309, 97] on p "[ CCB SAV ﻿ ] NOTIFICATION DE FACTURE NON REGLEE" at bounding box center [300, 97] width 221 height 7
drag, startPoint x: 344, startPoint y: 125, endPoint x: 329, endPoint y: 126, distance: 15.3
drag, startPoint x: 329, startPoint y: 126, endPoint x: 357, endPoint y: 120, distance: 29.1
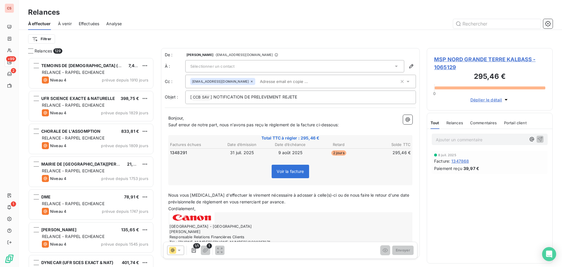
click at [358, 118] on p "Bonjour," at bounding box center [290, 118] width 244 height 7
drag, startPoint x: 359, startPoint y: 119, endPoint x: 382, endPoint y: 124, distance: 23.1
click at [382, 124] on div "Bonjour, Sauf erreur de notre part, nous n'avons pas reçu le règlement de la fa…" at bounding box center [290, 182] width 244 height 135
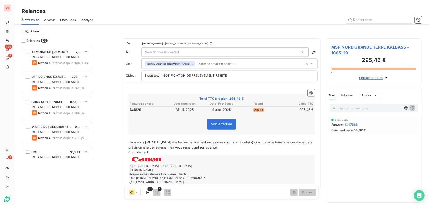
scroll to position [145, 88]
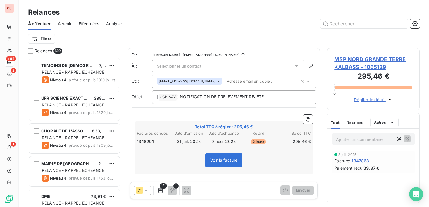
click at [162, 115] on p "﻿" at bounding box center [224, 118] width 178 height 7
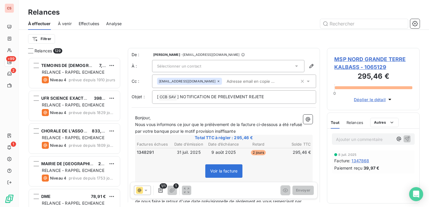
click at [237, 131] on span "Nous vous informons ce jour que le prélèvement de la facture ci-dessous a été r…" at bounding box center [219, 128] width 169 height 12
click at [266, 131] on p "Nous vous informons ce jour que le prélèvement de la facture ci-dessous a été r…" at bounding box center [224, 127] width 178 height 13
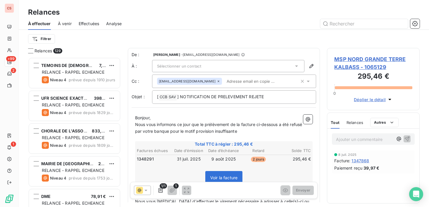
click at [256, 133] on p "Nous vous informons ce jour que le prélèvement de la facture ci-dessous a été r…" at bounding box center [224, 127] width 178 height 13
click at [253, 133] on span "Nous vous informons ce jour que le prélèvement de la facture ci-dessous a été r…" at bounding box center [219, 128] width 169 height 12
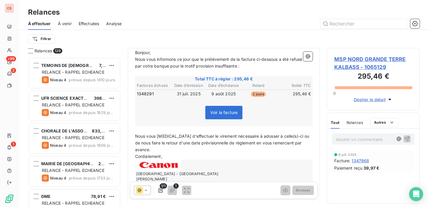
scroll to position [86, 0]
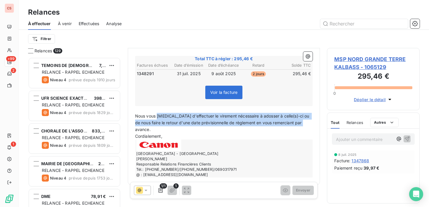
drag, startPoint x: 158, startPoint y: 119, endPoint x: 305, endPoint y: 122, distance: 146.7
click at [305, 122] on p "Nous vous [MEDICAL_DATA] d'effectuer le virement nécessaire à adosser à celle(s…" at bounding box center [224, 123] width 178 height 20
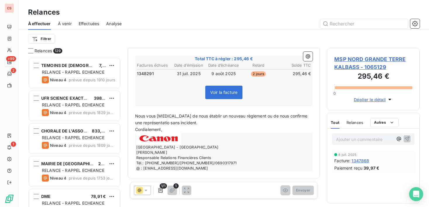
click at [162, 125] on span "Nous vous [MEDICAL_DATA] de nous établir un nouveau règlement ou de nous confir…" at bounding box center [222, 120] width 174 height 12
click at [199, 123] on p "Nous vous [MEDICAL_DATA] de nous établir un nouveau règlement ou de nous confir…" at bounding box center [224, 119] width 178 height 13
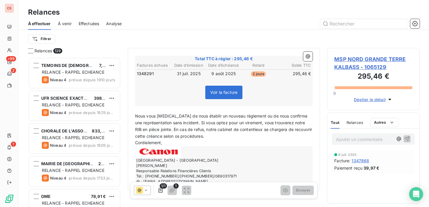
click at [287, 117] on span "Nous vous [MEDICAL_DATA] de nous établir un nouveau règlement ou de nous confir…" at bounding box center [224, 126] width 179 height 25
click at [176, 139] on p "Nous vous [MEDICAL_DATA] de nous établir un nouveau règlement ou de nous confir…" at bounding box center [224, 126] width 178 height 27
click at [213, 138] on p "Nous vous [MEDICAL_DATA] de nous établir un nouveau règlement ou de nous confir…" at bounding box center [224, 126] width 178 height 27
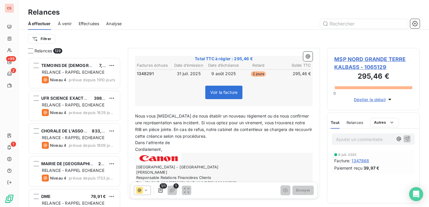
click at [155, 145] on span "Dans l'attrente de" at bounding box center [152, 142] width 35 height 5
click at [176, 144] on p "Dans l'attente de" at bounding box center [224, 143] width 178 height 7
click at [165, 150] on p "Cordialement," at bounding box center [224, 149] width 178 height 7
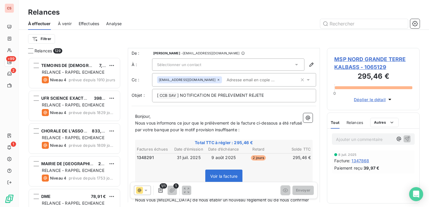
scroll to position [0, 0]
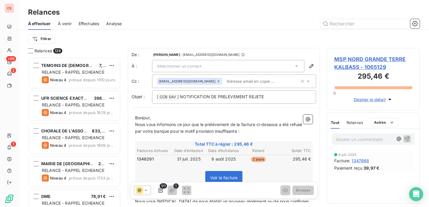
click at [210, 131] on span "Nous vous informons ce jour que le prélèvement de la facture ci-dessous a été r…" at bounding box center [219, 128] width 169 height 12
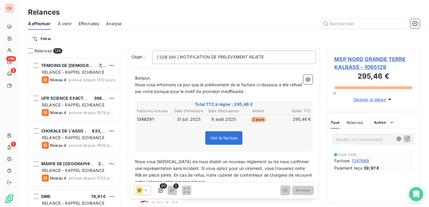
scroll to position [106, 0]
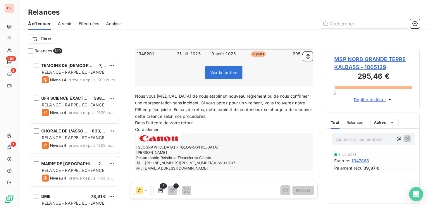
click at [229, 192] on div "1/1 1 Envoyer" at bounding box center [224, 190] width 188 height 17
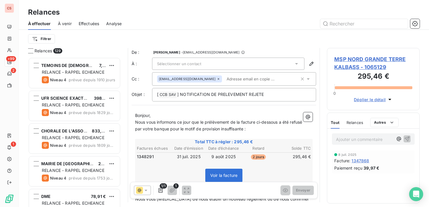
scroll to position [0, 0]
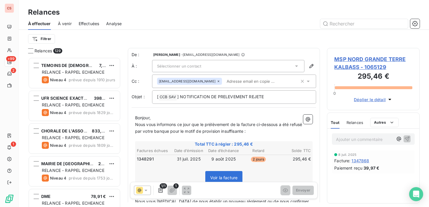
click at [247, 93] on div "[ CCB SAV ﻿ ] NOTIFICATION DE PRELEVEMENT REJETE" at bounding box center [234, 96] width 165 height 13
click at [172, 66] on span "Sélectionner un contact" at bounding box center [179, 66] width 44 height 5
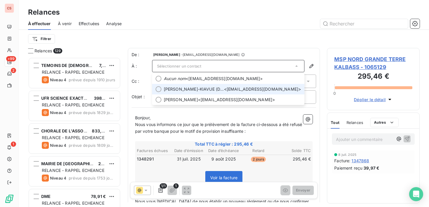
click at [159, 90] on div at bounding box center [159, 89] width 6 height 6
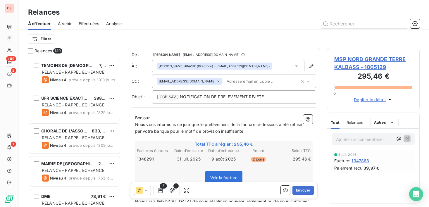
click at [306, 83] on icon at bounding box center [309, 81] width 6 height 6
click at [265, 52] on div "De : [PERSON_NAME] - [EMAIL_ADDRESS][DOMAIN_NAME] À : [PERSON_NAME]-KIAVUE (Dir…" at bounding box center [224, 166] width 193 height 236
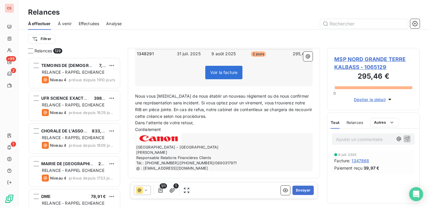
click at [194, 125] on span "Dans l'attente de votre retour," at bounding box center [164, 122] width 59 height 5
click at [194, 104] on span "Nous vous [MEDICAL_DATA] de nous établir un nouveau règlement ou de nous confir…" at bounding box center [224, 106] width 179 height 25
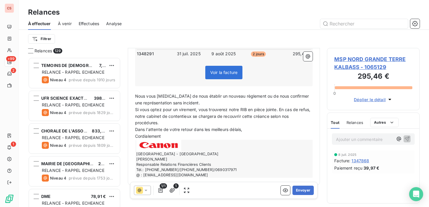
click at [194, 104] on p "Nous vous [MEDICAL_DATA] de nous établir un nouveau règlement ou de nous confir…" at bounding box center [224, 99] width 178 height 13
click at [228, 104] on span "Nous vous [MEDICAL_DATA] de nous établir un nouveau règlement ou de nous confir…" at bounding box center [222, 100] width 175 height 12
click at [190, 102] on span "Nous vous [MEDICAL_DATA] de nous établir un nouveau règlement ou de nous confir…" at bounding box center [222, 100] width 175 height 12
click at [279, 110] on span "Si vous optez pour un virement, vous trouverez notre RIB en pièce jointe. En ca…" at bounding box center [223, 116] width 177 height 18
click at [146, 121] on span "Si vous optez pour un virement, vous trouverez notre RIB en pièce jointe, en ca…" at bounding box center [223, 116] width 177 height 18
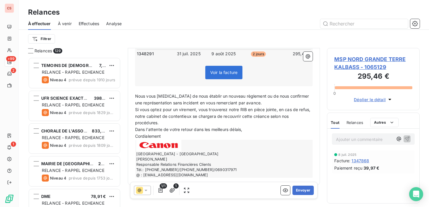
click at [147, 118] on span "Si vous optez pour un virement, vous trouverez notre RIB en pièce jointe, en ca…" at bounding box center [223, 116] width 177 height 18
click at [198, 111] on span "Si vous optez pour un virement, vous trouverez notre RIB en pièce jointe, en ca…" at bounding box center [223, 116] width 176 height 18
click at [279, 113] on p "Si vous optez pour un virement, vous trouverez notre RIB en pièce jointe, en ca…" at bounding box center [224, 117] width 178 height 20
click at [136, 131] on span "Dans l'attente de votre retour dans les meilleurs délais," at bounding box center [188, 129] width 107 height 5
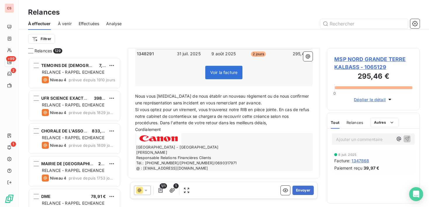
click at [200, 129] on p "Cordialement" at bounding box center [224, 129] width 178 height 7
click at [299, 191] on button "Envoyer" at bounding box center [303, 190] width 21 height 9
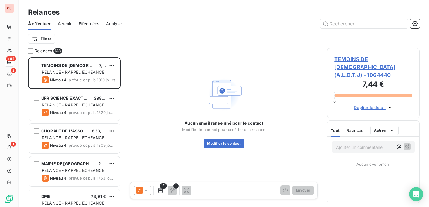
click at [350, 191] on div "Ajouter un commentaire ﻿ Aucun évènement" at bounding box center [374, 170] width 92 height 67
